Goal: Task Accomplishment & Management: Manage account settings

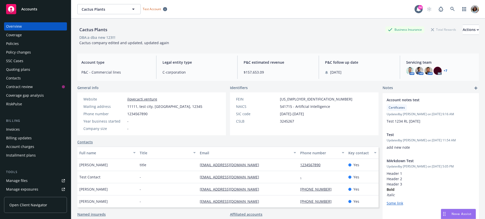
click at [25, 201] on link "Open Client Navigator" at bounding box center [35, 205] width 63 height 16
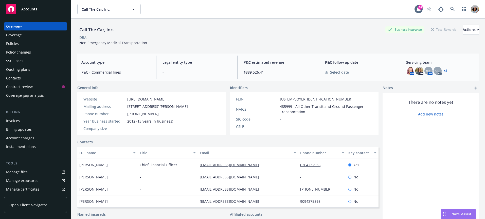
click at [17, 204] on span "Open Client Navigator" at bounding box center [28, 204] width 38 height 5
drag, startPoint x: 27, startPoint y: 205, endPoint x: 34, endPoint y: 200, distance: 8.5
click at [27, 205] on span "Open Client Navigator" at bounding box center [28, 204] width 38 height 5
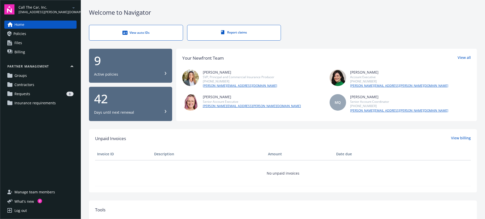
click at [31, 95] on link "Requests 8" at bounding box center [40, 94] width 72 height 8
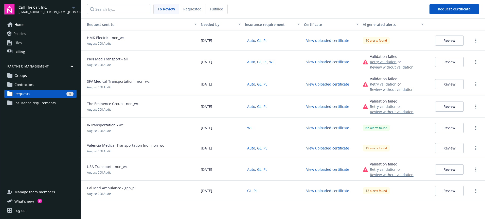
click at [442, 38] on button "Review" at bounding box center [449, 40] width 29 height 10
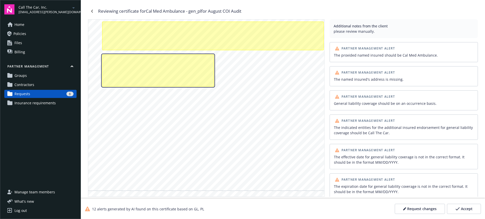
click at [187, 83] on div "The provided certificate holder name should be Call The Car, Inc..\aThe provide…" at bounding box center [158, 71] width 112 height 32
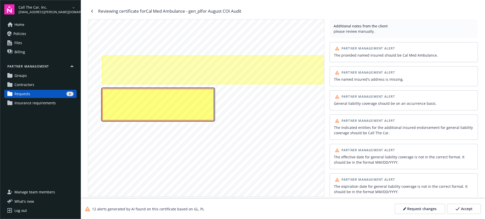
scroll to position [97, 0]
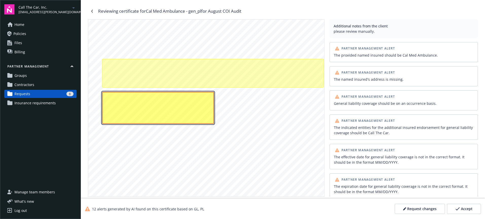
drag, startPoint x: 191, startPoint y: 102, endPoint x: 200, endPoint y: 102, distance: 8.1
click at [191, 102] on div "The provided certificate holder name should be Call The Car, Inc..\aThe provide…" at bounding box center [158, 108] width 112 height 32
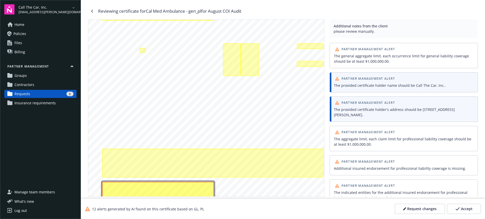
scroll to position [0, 0]
